Goal: Task Accomplishment & Management: Use online tool/utility

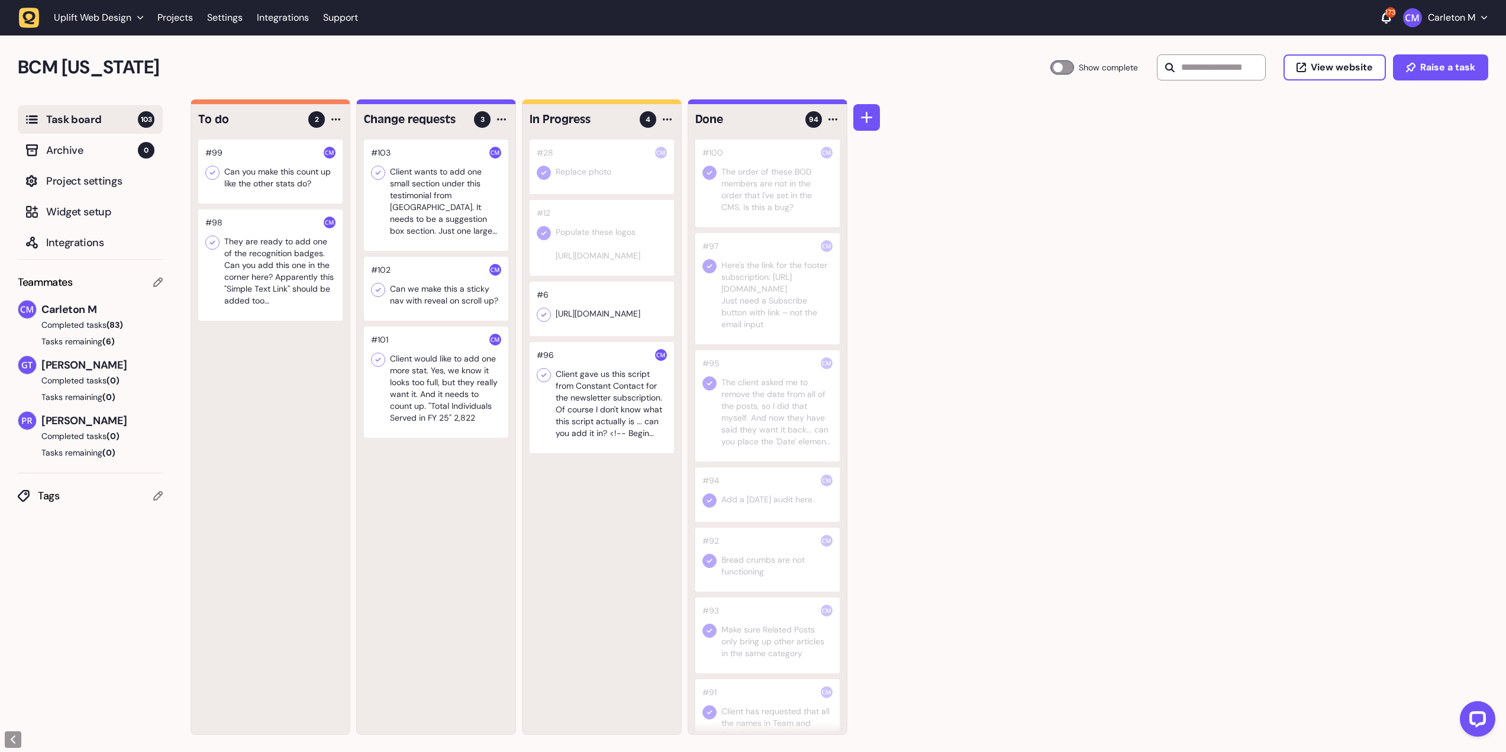
click at [211, 175] on icon at bounding box center [213, 173] width 12 height 12
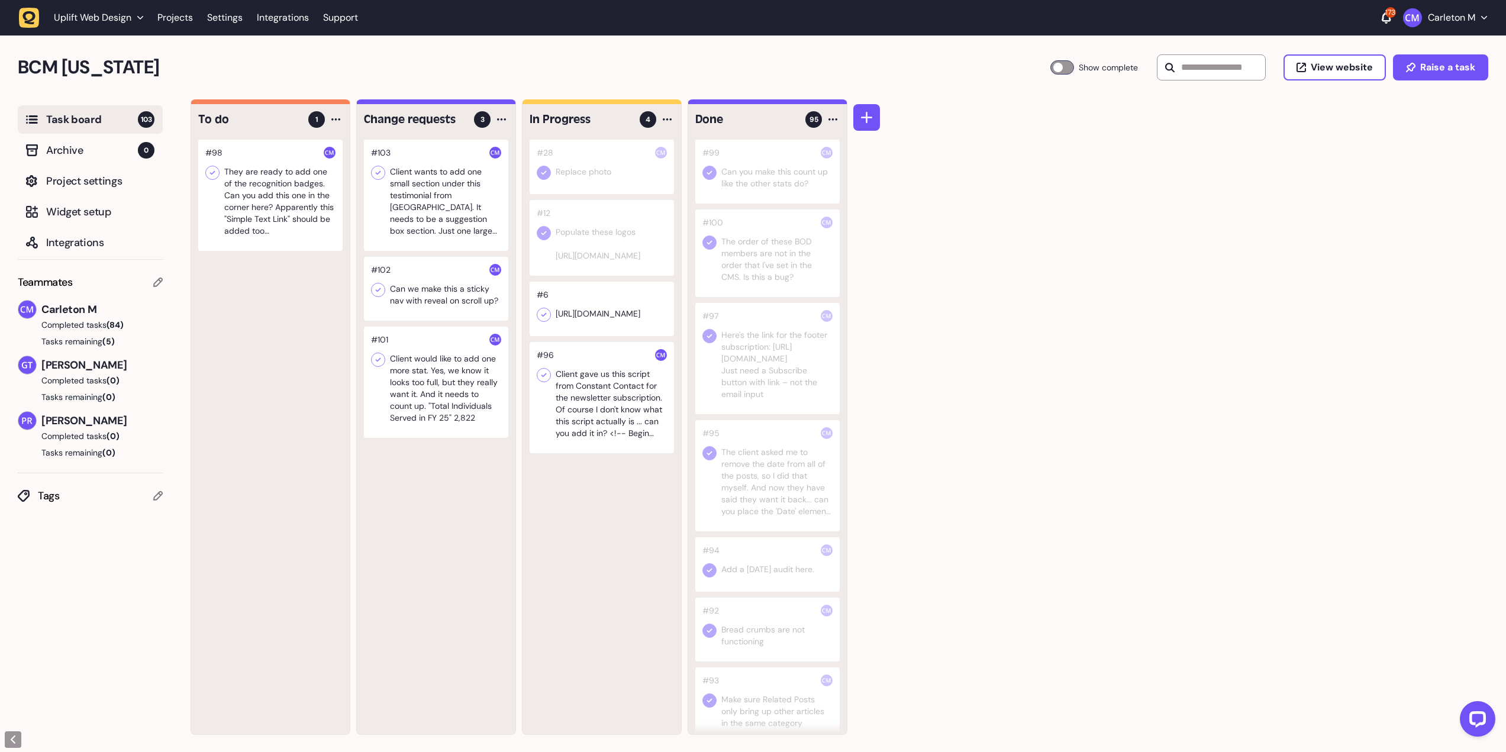
click at [276, 223] on div at bounding box center [270, 195] width 144 height 111
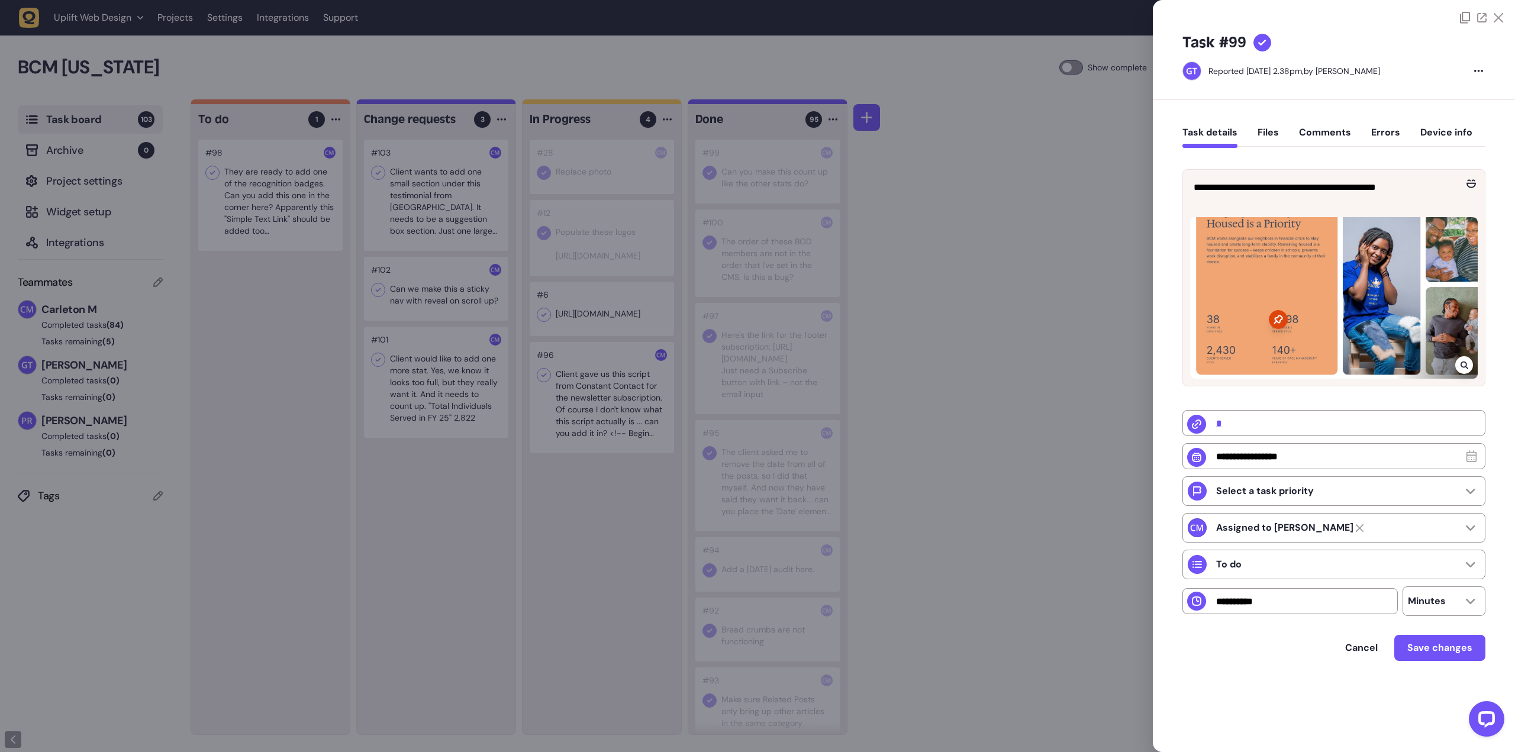
type input "******"
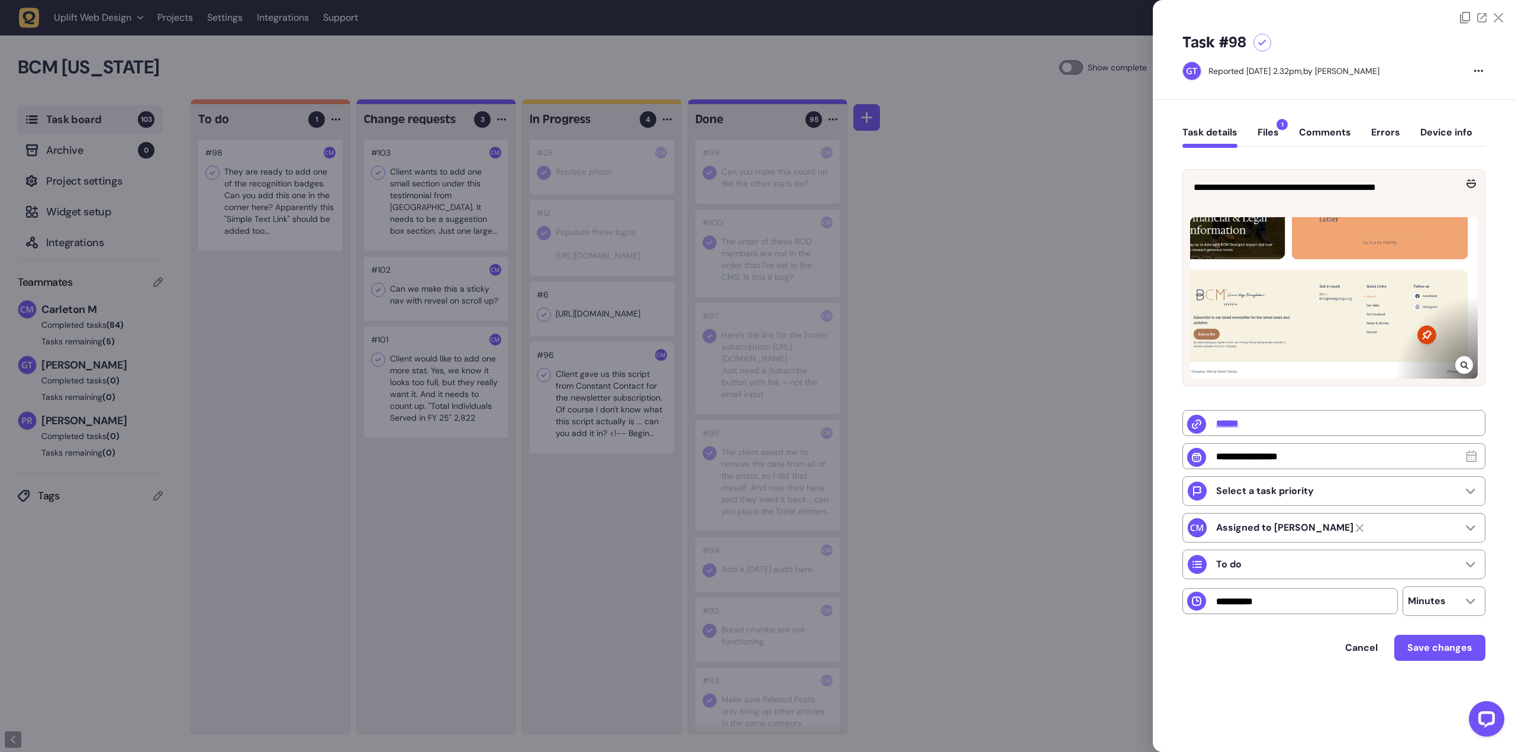
click at [1265, 133] on button "Files 1" at bounding box center [1268, 137] width 21 height 21
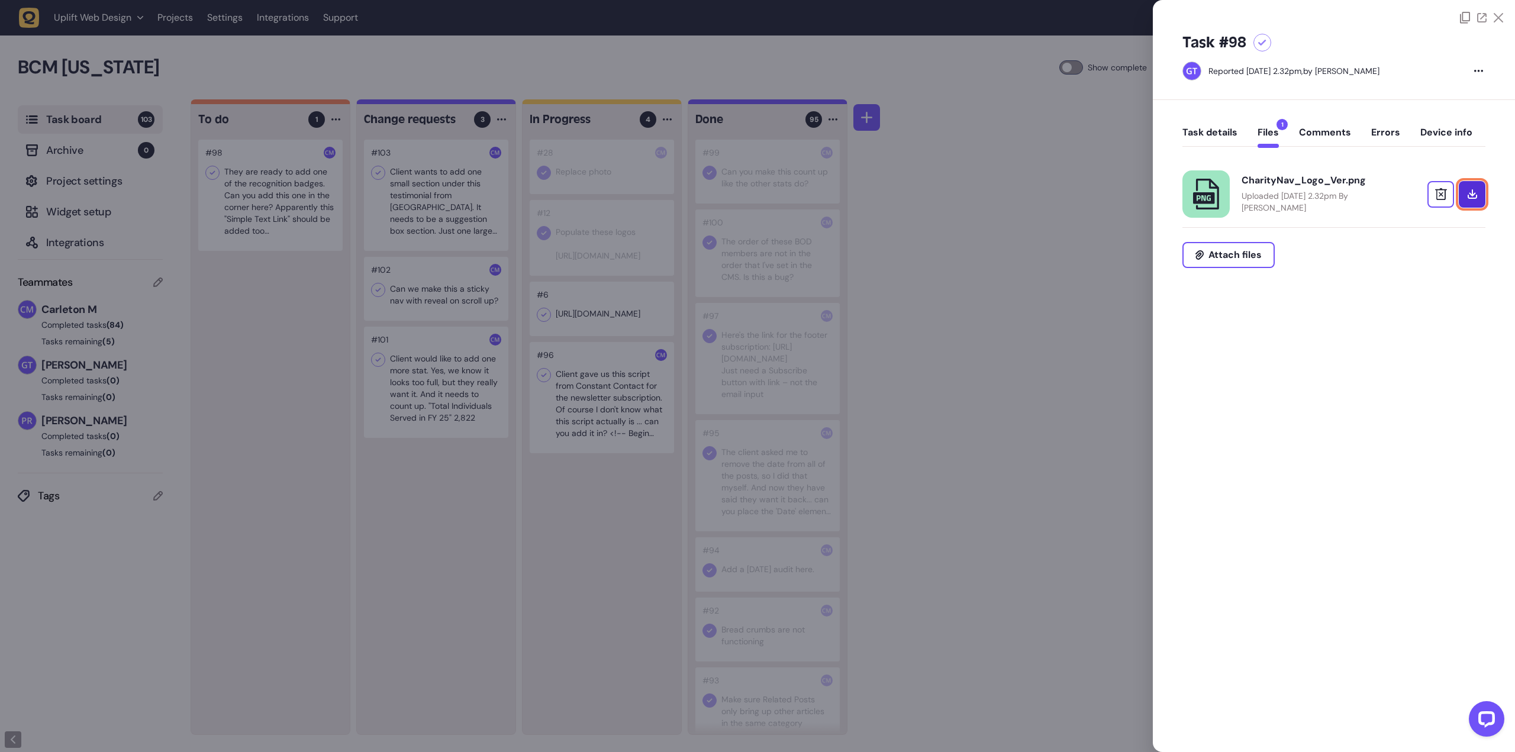
click at [1480, 197] on link at bounding box center [1472, 194] width 27 height 27
click at [1124, 188] on div at bounding box center [757, 376] width 1515 height 752
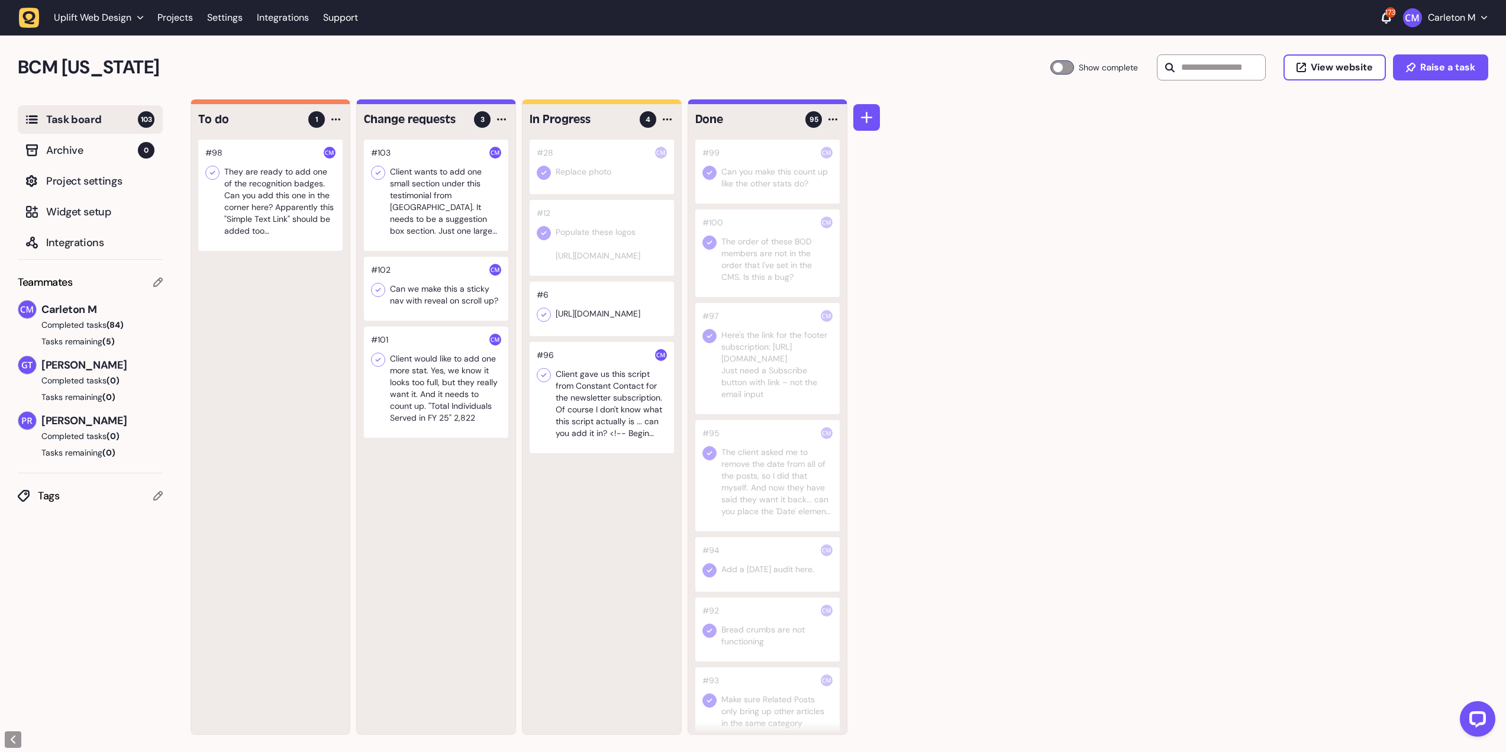
click at [214, 171] on icon at bounding box center [212, 173] width 5 height 4
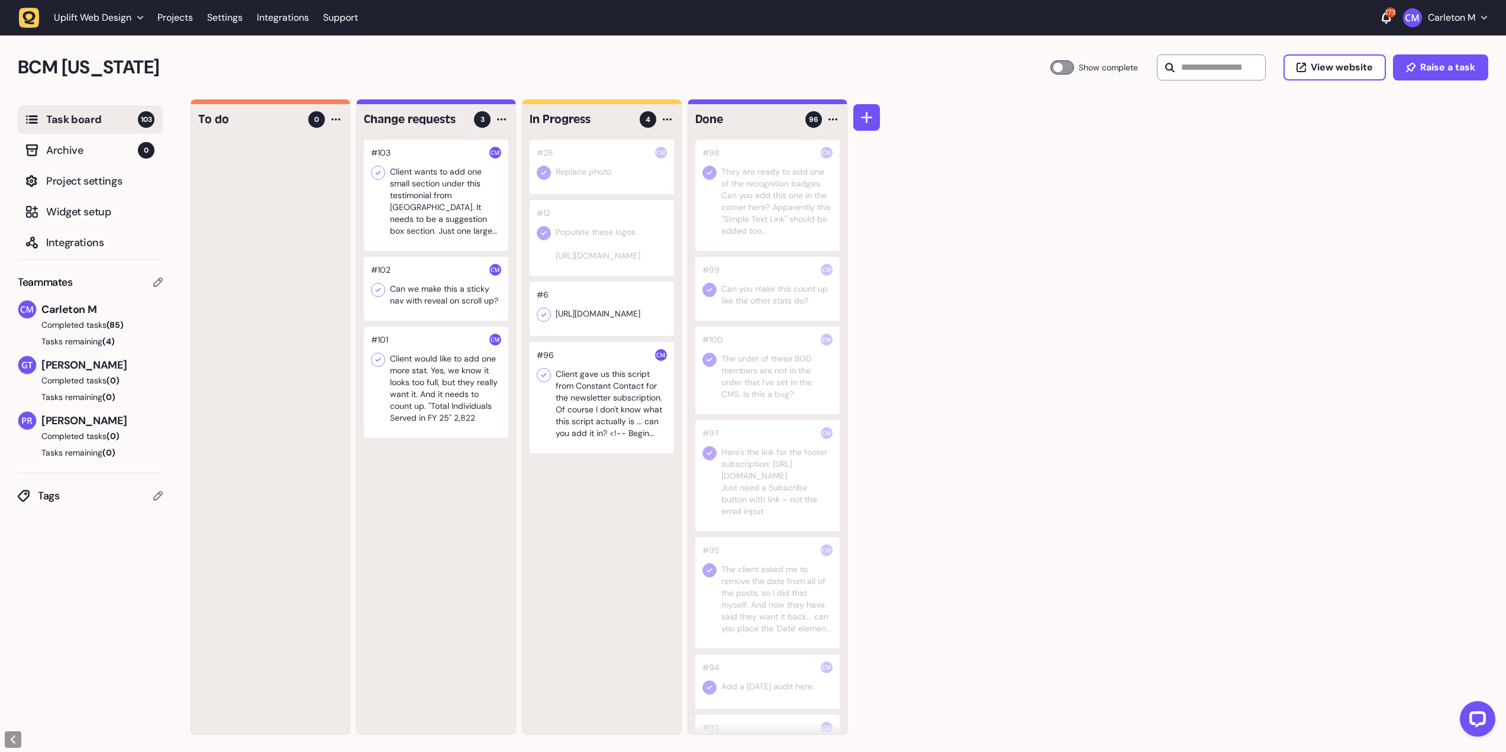
click at [413, 396] on div at bounding box center [436, 382] width 144 height 111
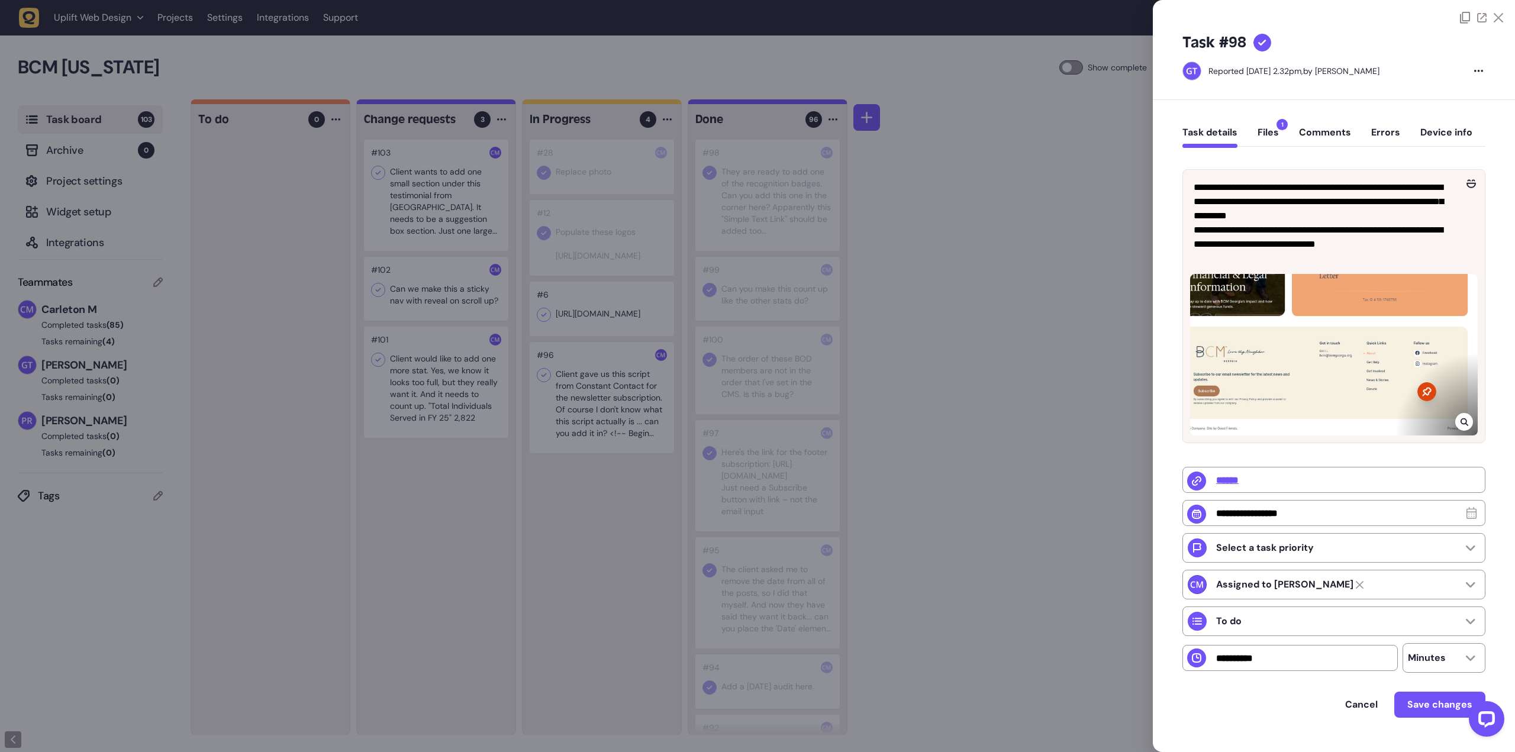
type input "*"
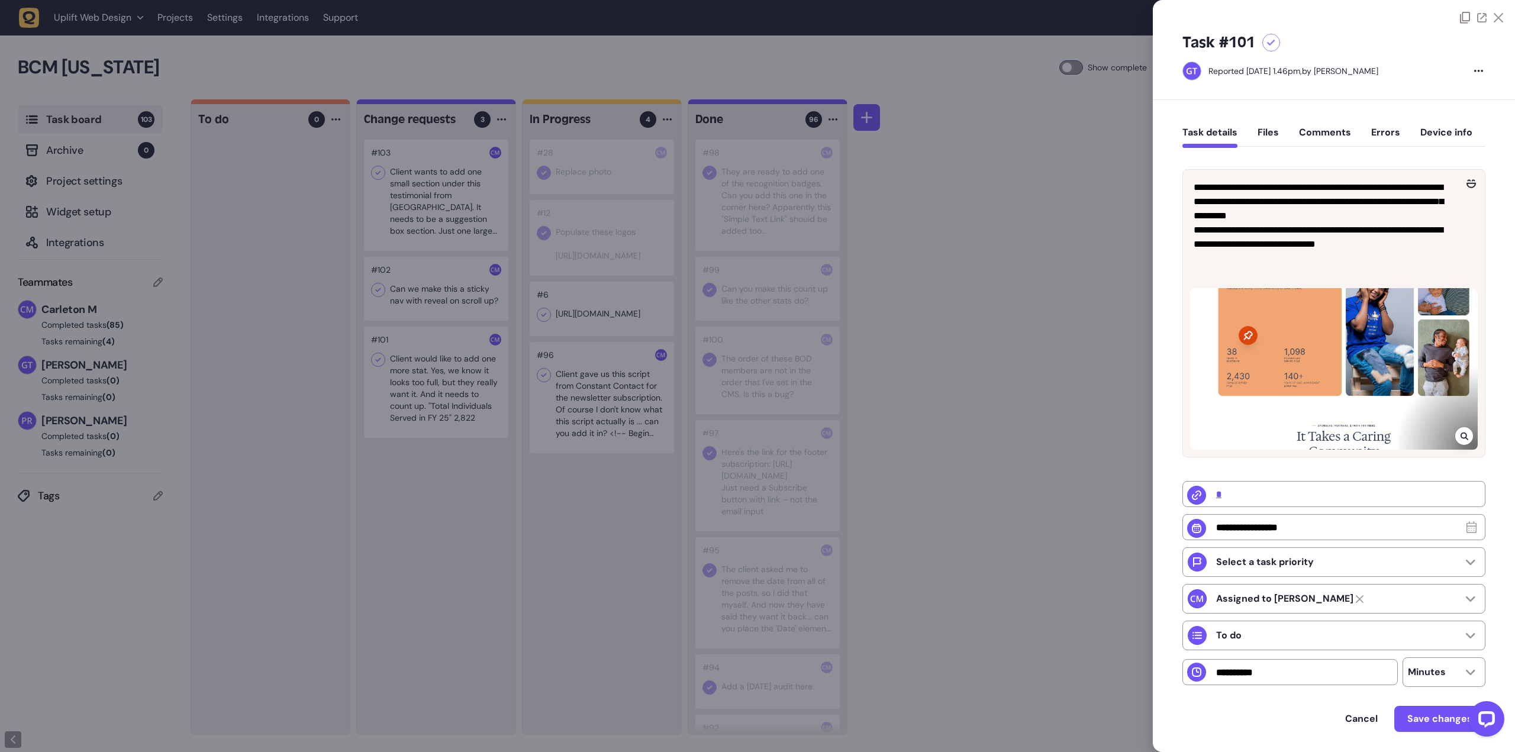
click at [1032, 320] on div at bounding box center [757, 376] width 1515 height 752
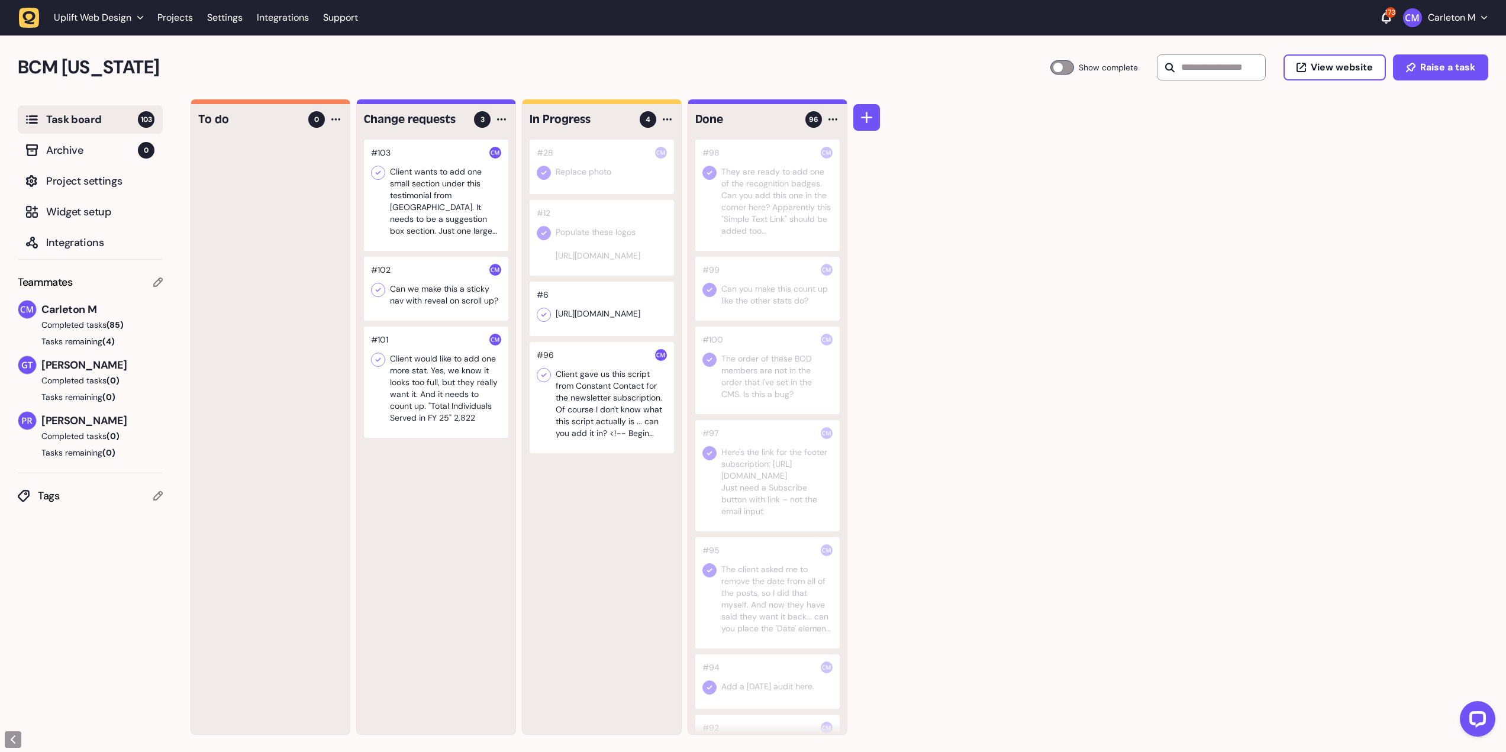
click at [443, 368] on div at bounding box center [436, 382] width 144 height 111
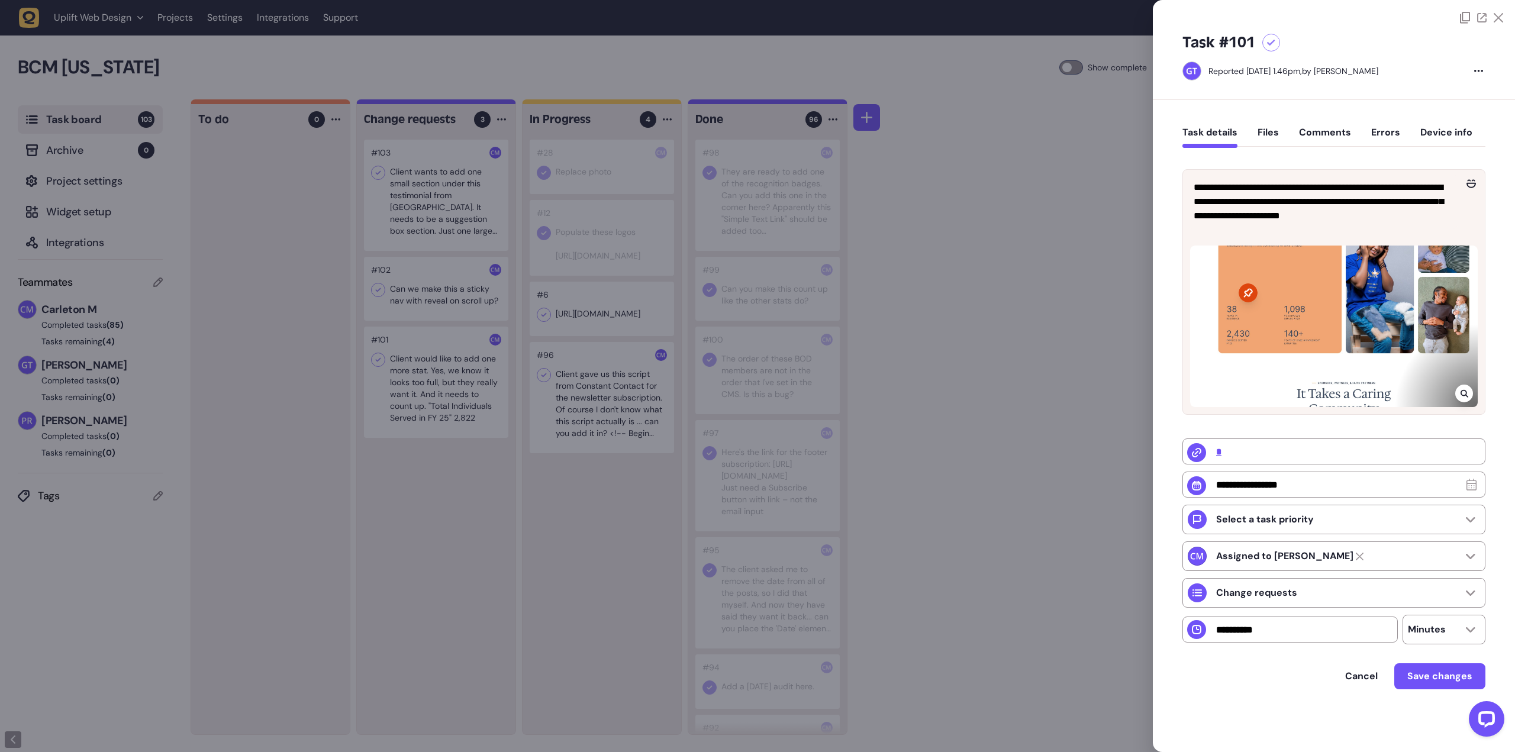
click at [1165, 406] on div "**********" at bounding box center [1334, 424] width 362 height 649
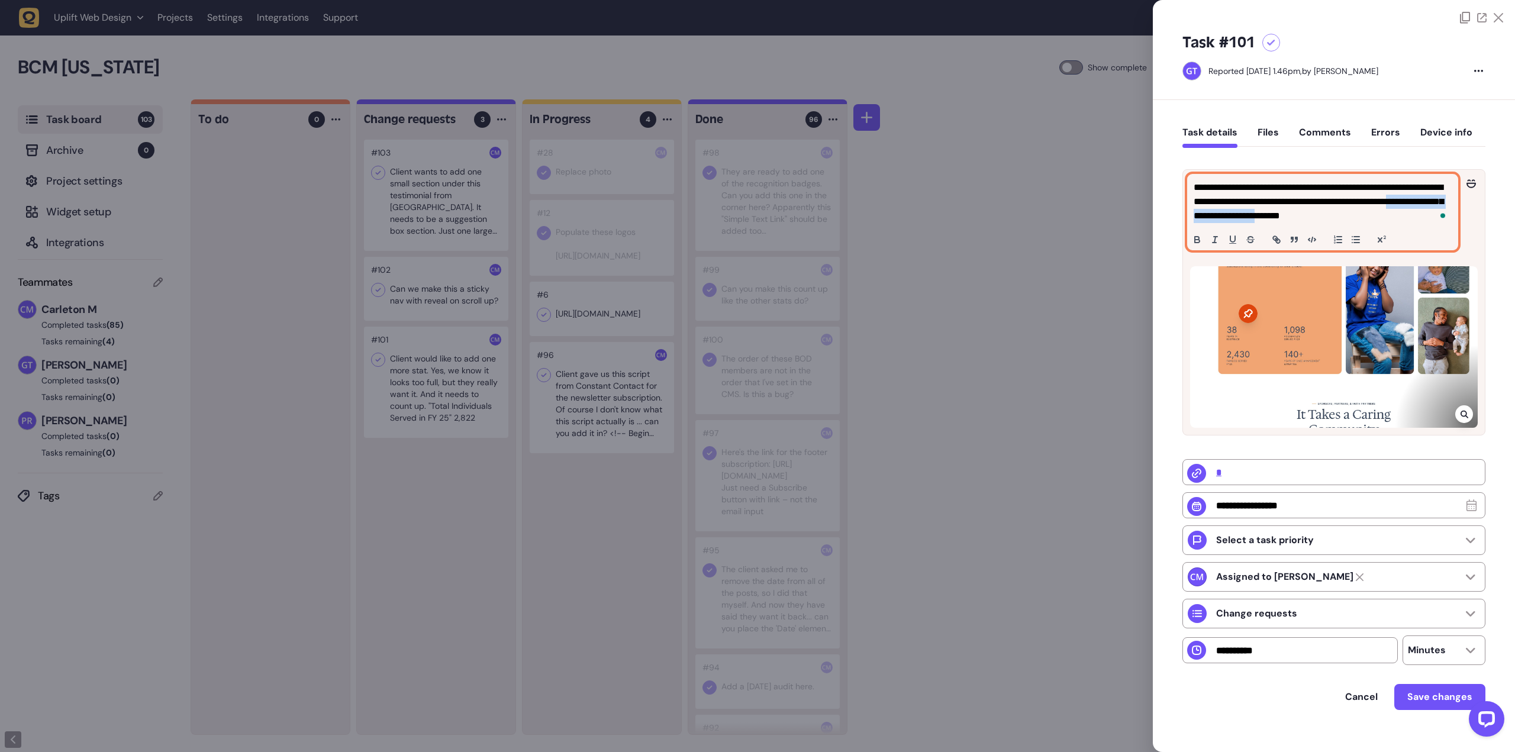
drag, startPoint x: 1348, startPoint y: 218, endPoint x: 1215, endPoint y: 220, distance: 133.8
click at [1215, 220] on p "**********" at bounding box center [1321, 202] width 255 height 43
copy p "**********"
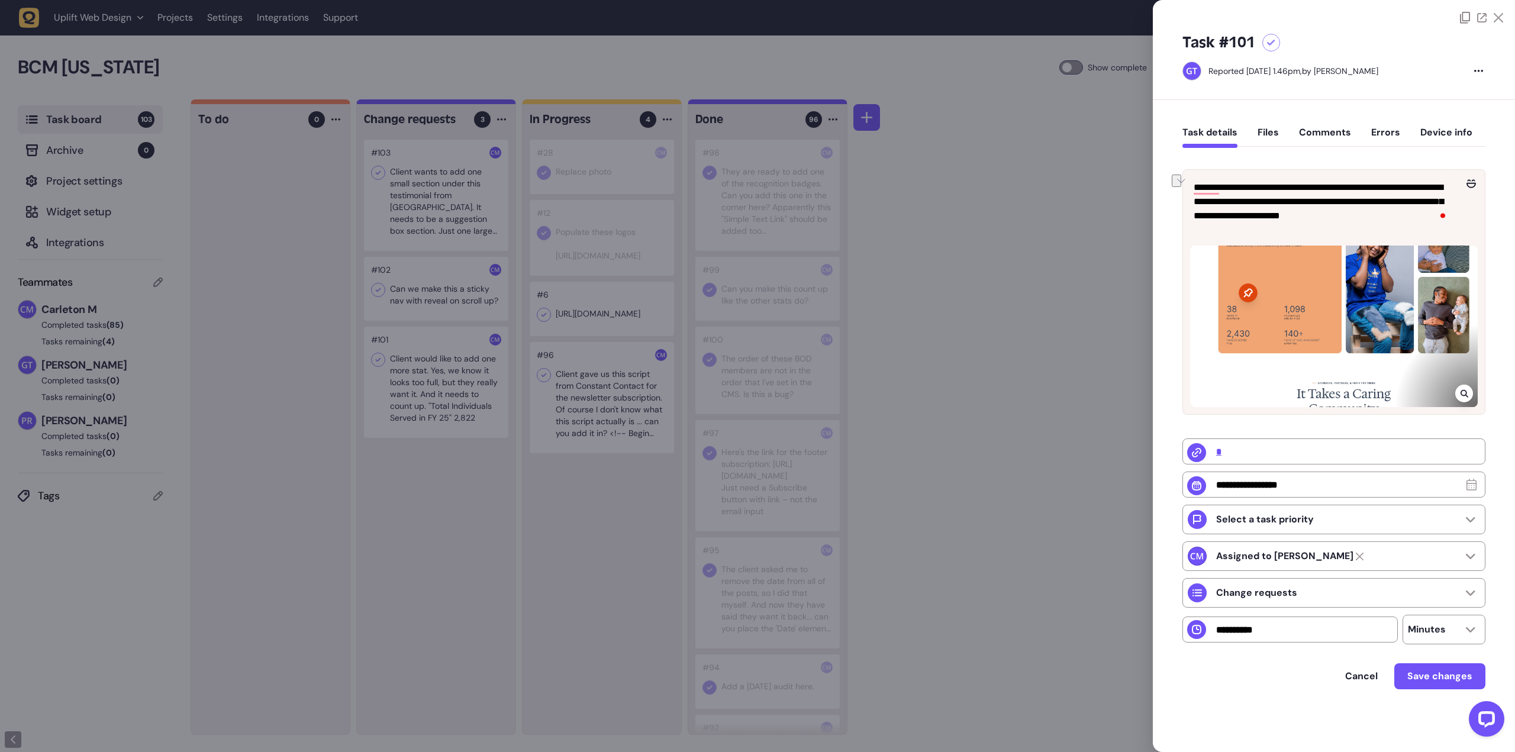
click at [1170, 273] on div "**********" at bounding box center [1334, 424] width 362 height 649
click at [1271, 43] on icon at bounding box center [1271, 43] width 8 height 7
click at [1016, 289] on div at bounding box center [757, 376] width 1515 height 752
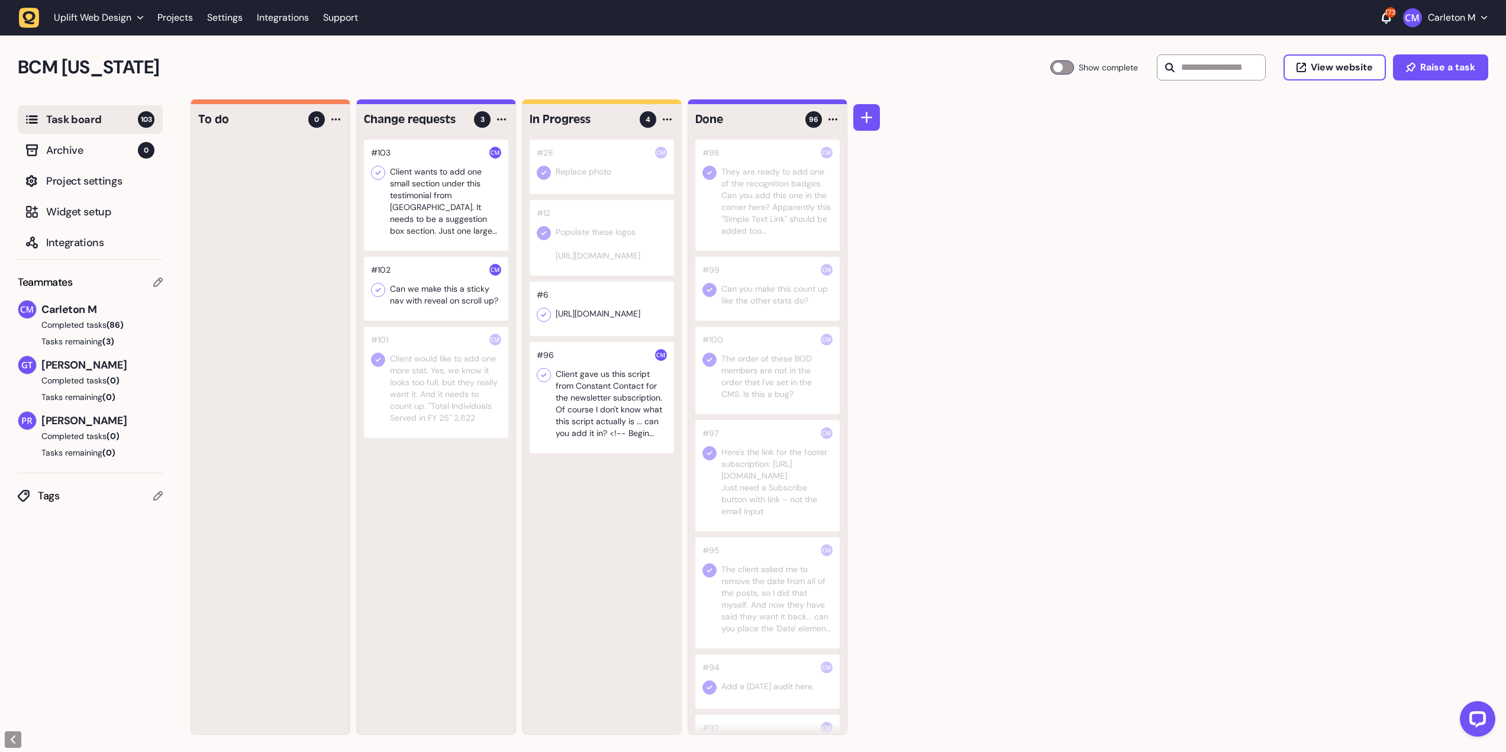
click at [423, 220] on div at bounding box center [436, 195] width 144 height 111
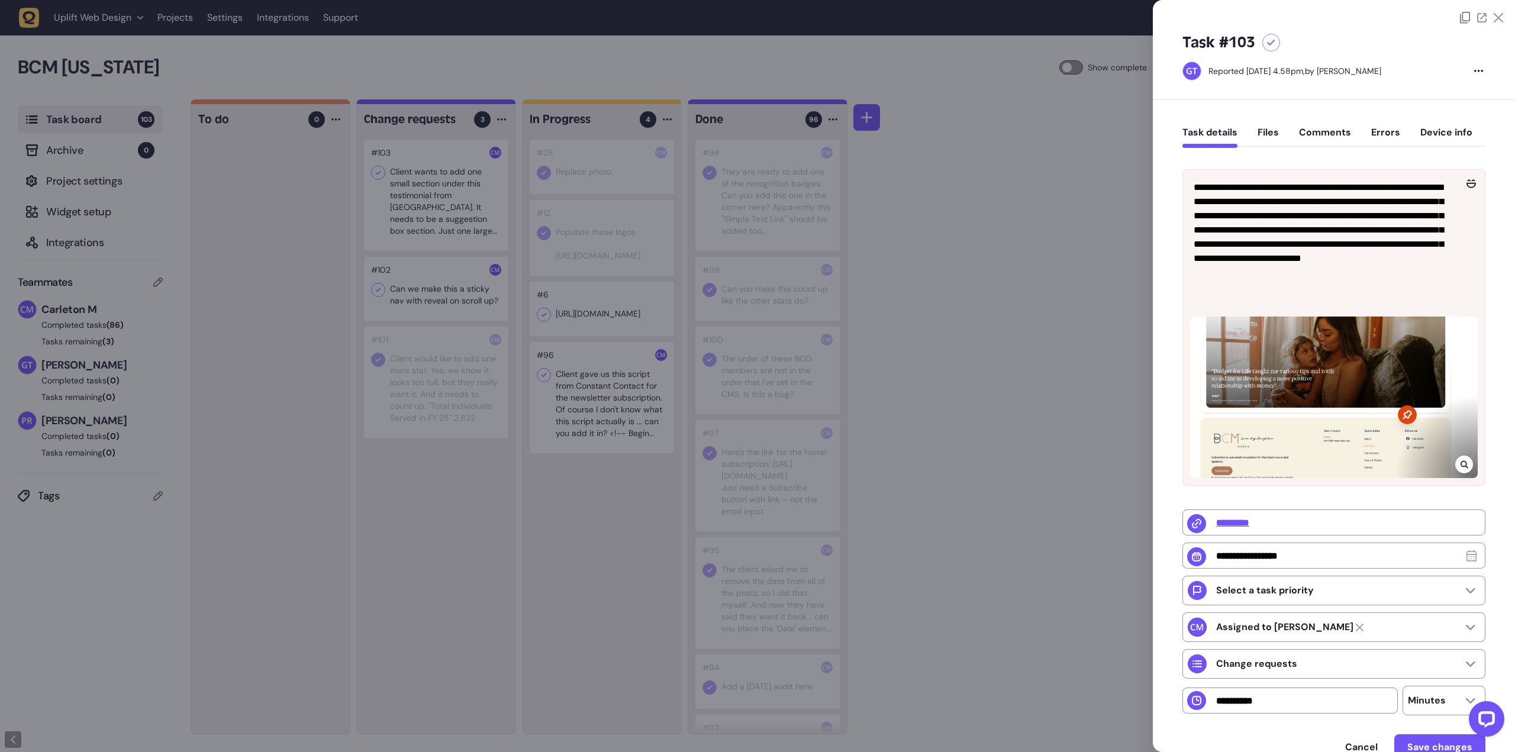
click at [1110, 246] on div at bounding box center [757, 376] width 1515 height 752
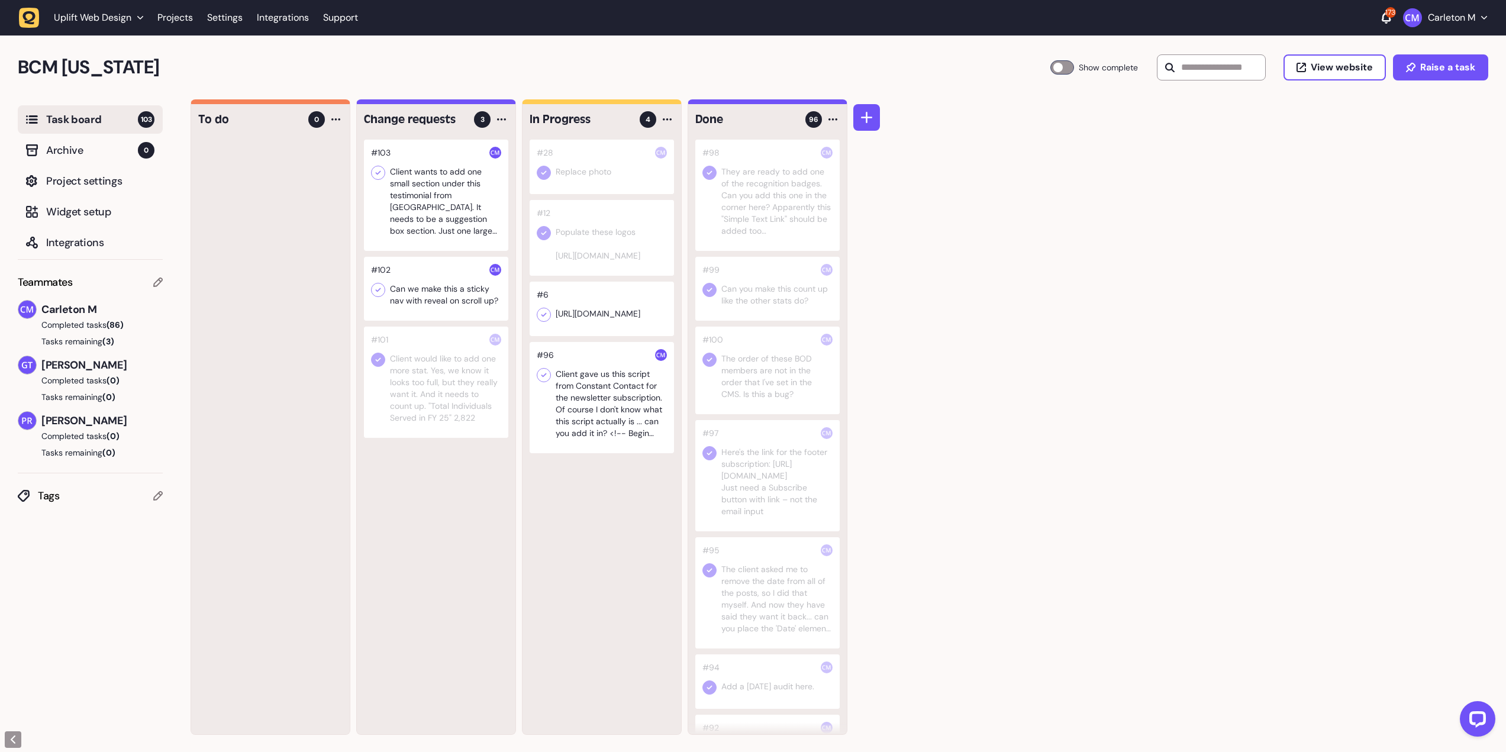
click at [421, 294] on div at bounding box center [436, 289] width 144 height 64
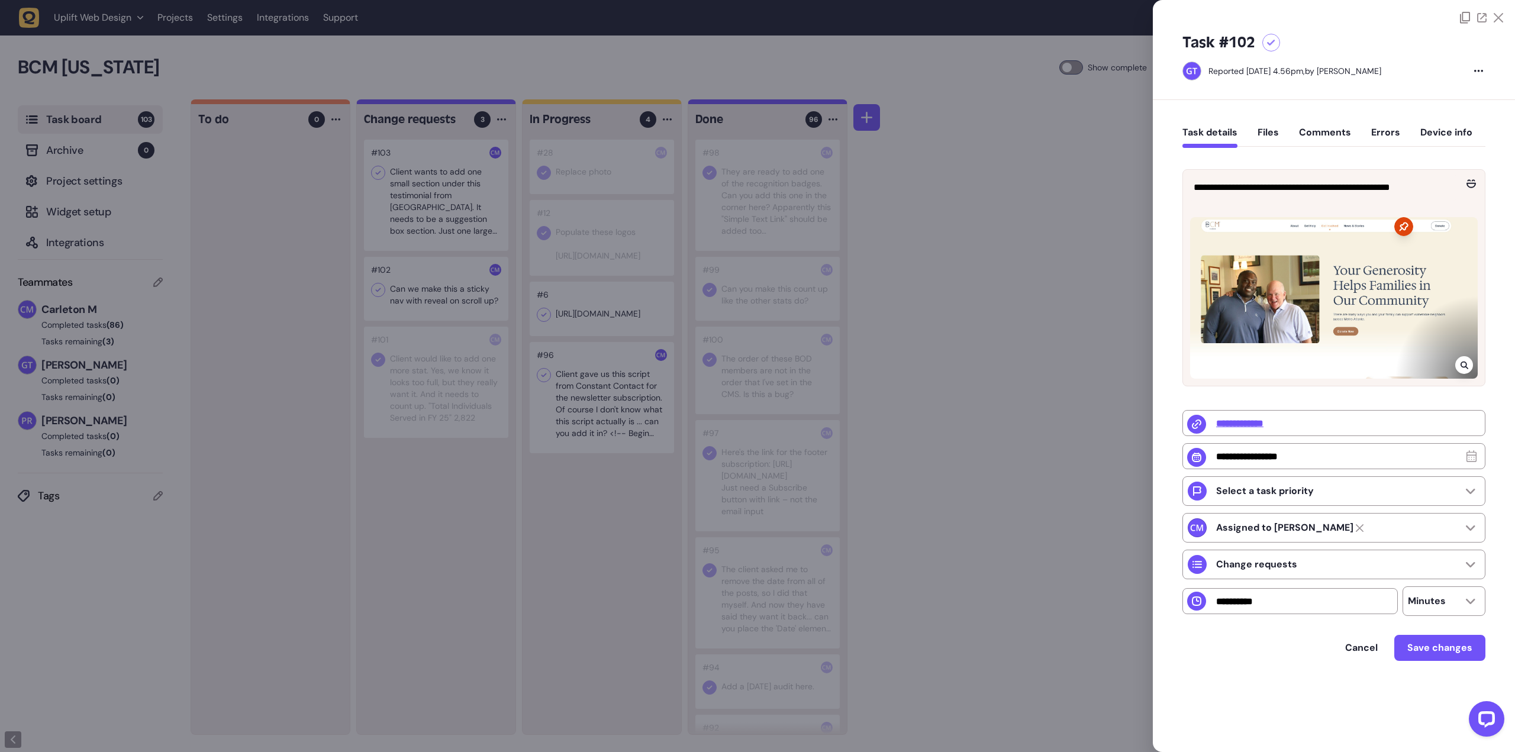
click at [983, 256] on div at bounding box center [757, 376] width 1515 height 752
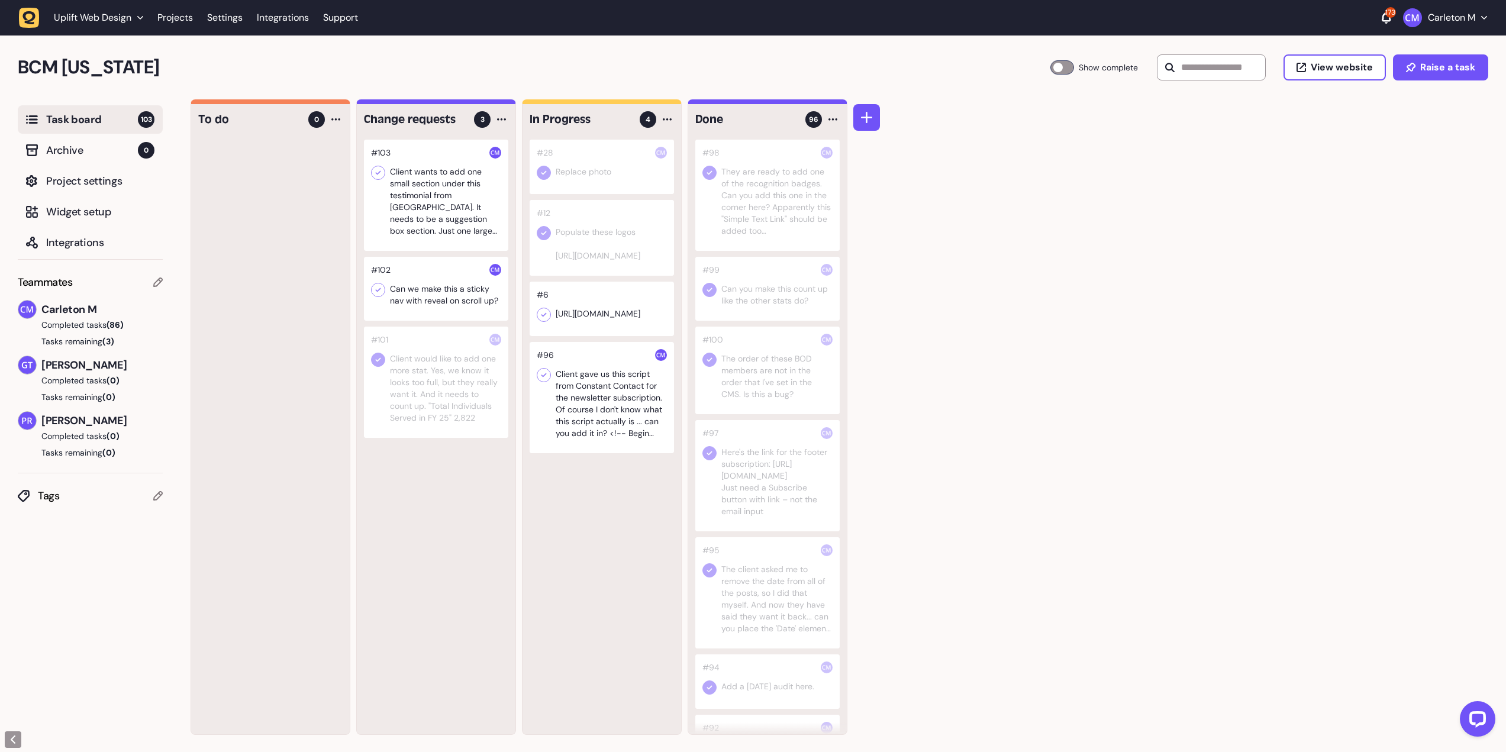
click at [1235, 167] on div "To do 0 Change requests 3 #103 Client wants to add one small section under this…" at bounding box center [849, 425] width 1316 height 653
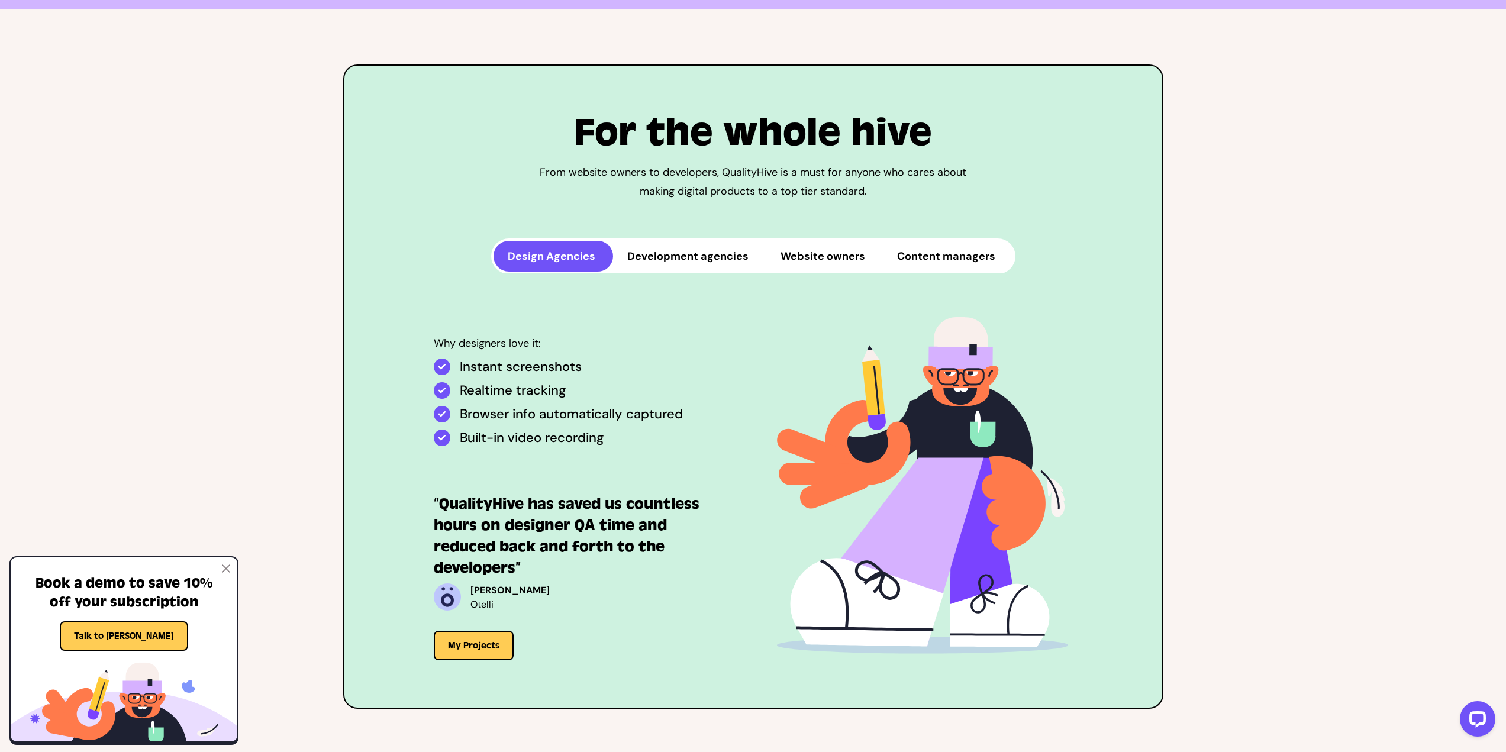
scroll to position [2781, 0]
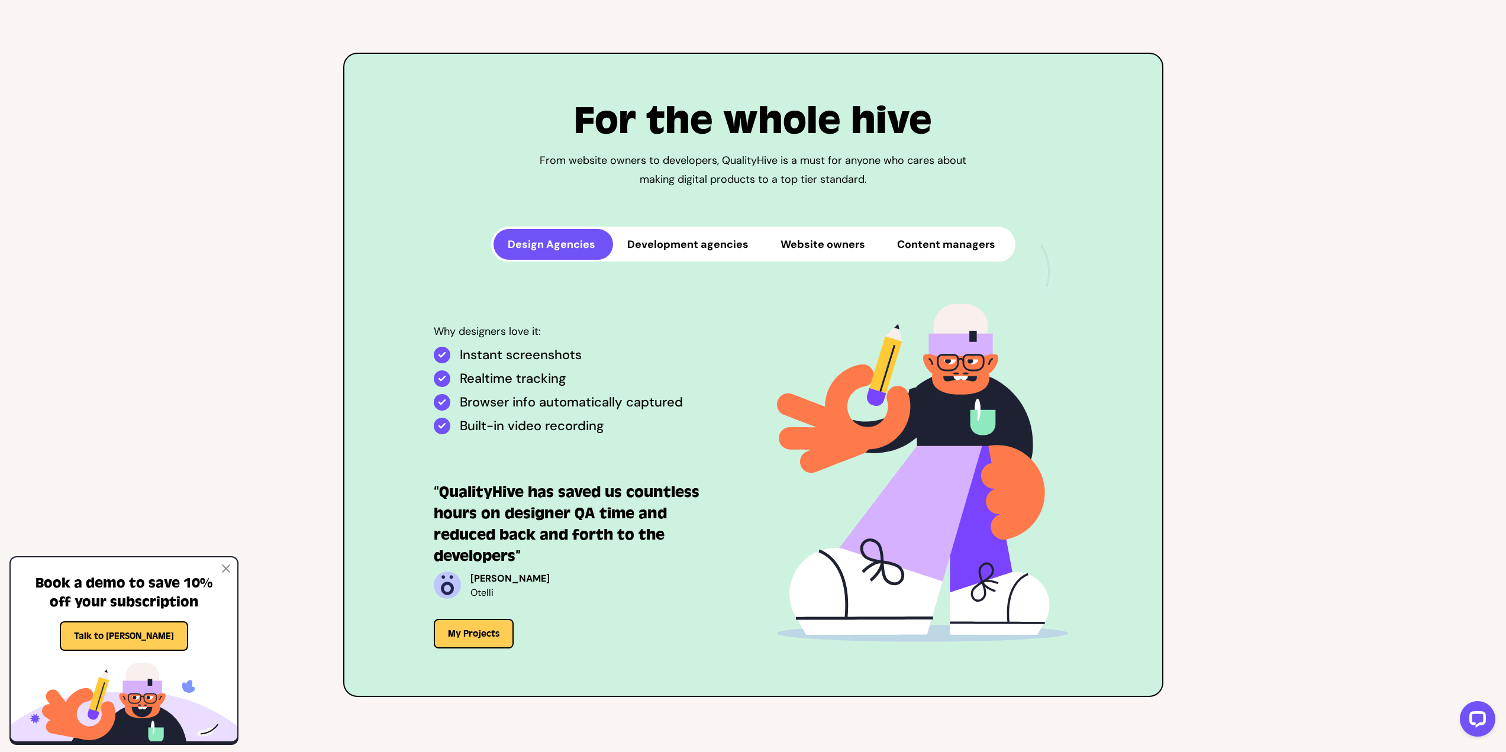
click at [679, 244] on button "Development agencies" at bounding box center [689, 244] width 153 height 31
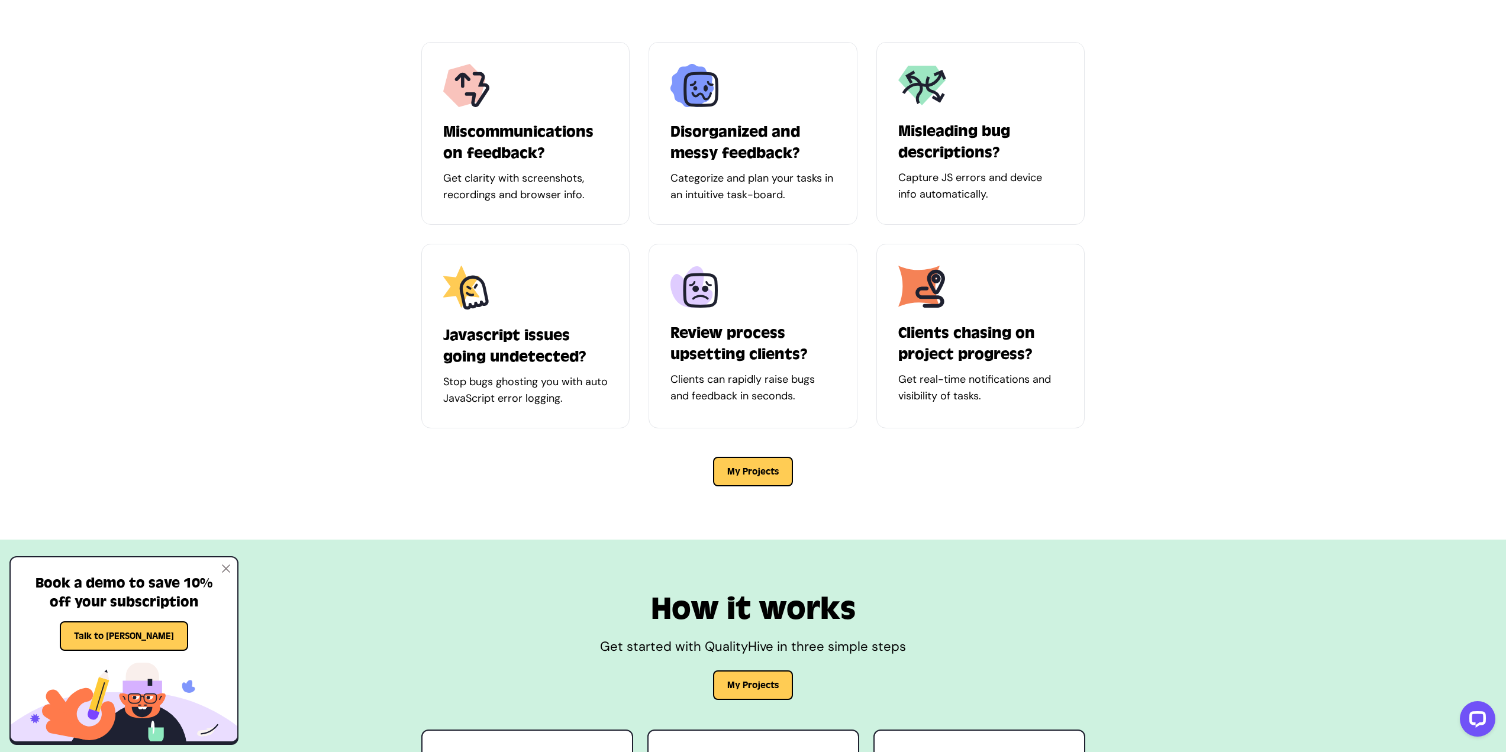
scroll to position [0, 0]
